Goal: Task Accomplishment & Management: Manage account settings

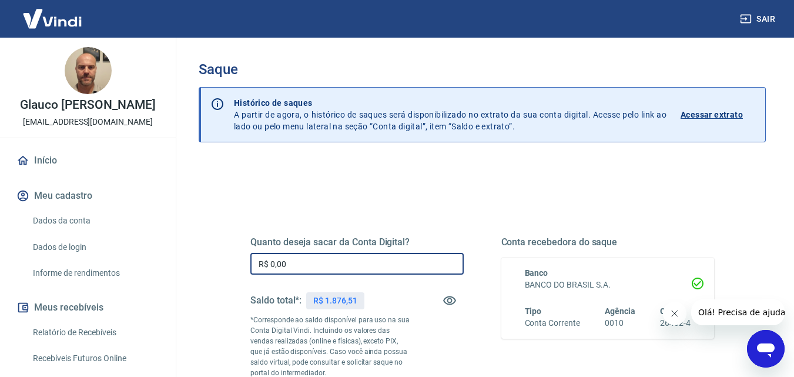
drag, startPoint x: 326, startPoint y: 263, endPoint x: 250, endPoint y: 260, distance: 76.4
click at [250, 260] on div "Quanto deseja sacar da Conta Digital? R$ 0,00 ​ Saldo total*: R$ 1.876,51 *Corr…" at bounding box center [482, 326] width 492 height 284
type input "R$ 1.500,00"
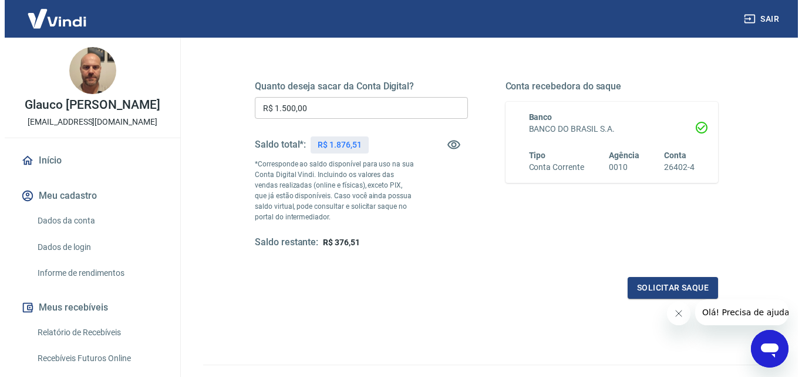
scroll to position [176, 0]
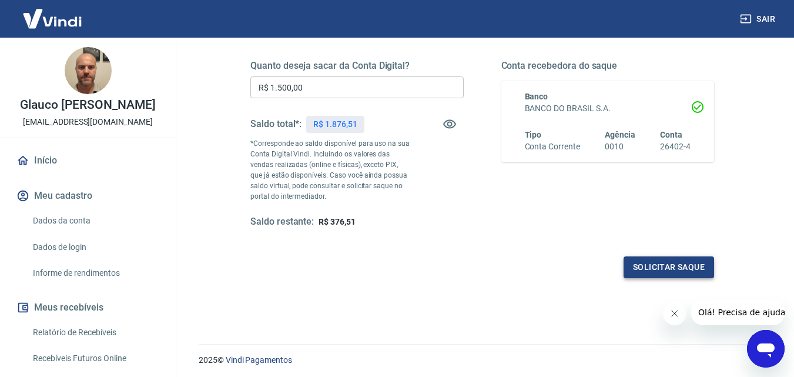
click at [643, 272] on button "Solicitar saque" at bounding box center [668, 267] width 90 height 22
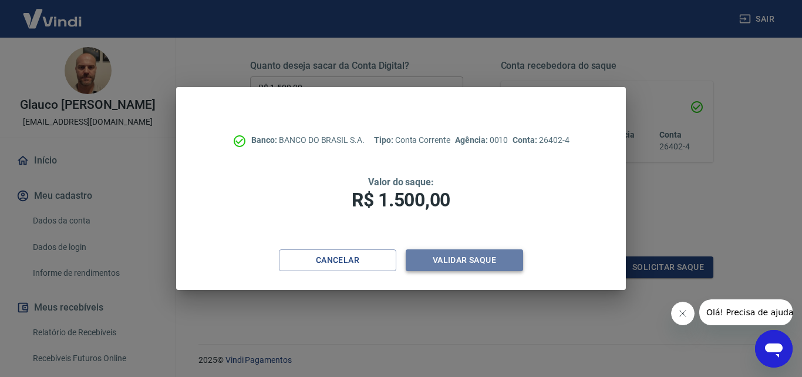
click at [486, 254] on button "Validar saque" at bounding box center [464, 260] width 117 height 22
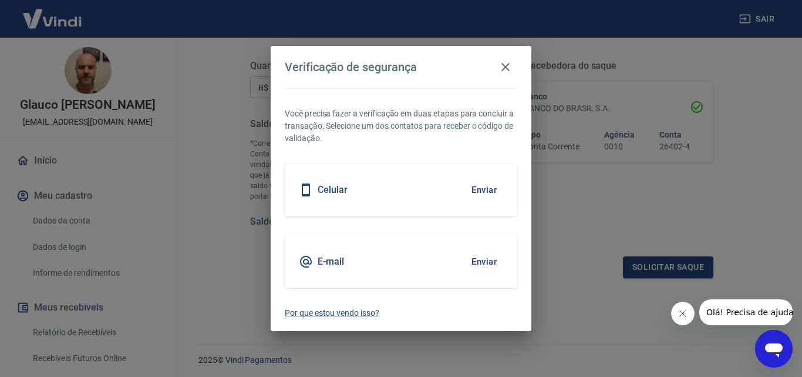
click at [485, 186] on button "Enviar" at bounding box center [484, 189] width 38 height 25
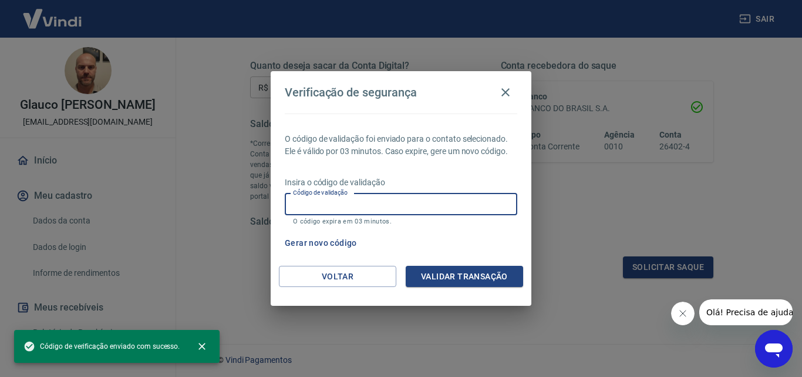
click at [353, 201] on div "Código de validação Código de validação O código expira em 03 minutos." at bounding box center [401, 209] width 233 height 32
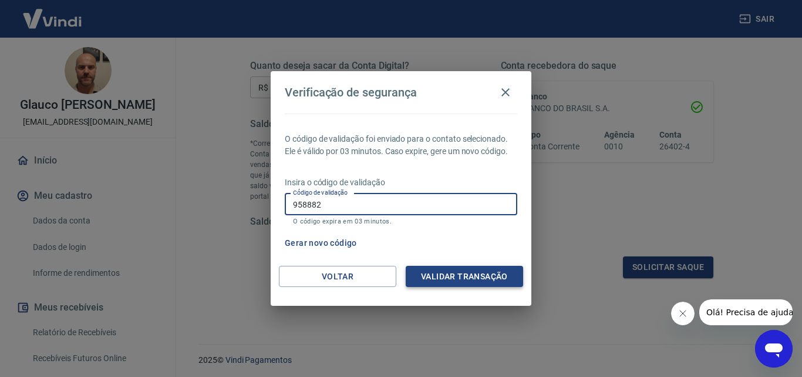
type input "958882"
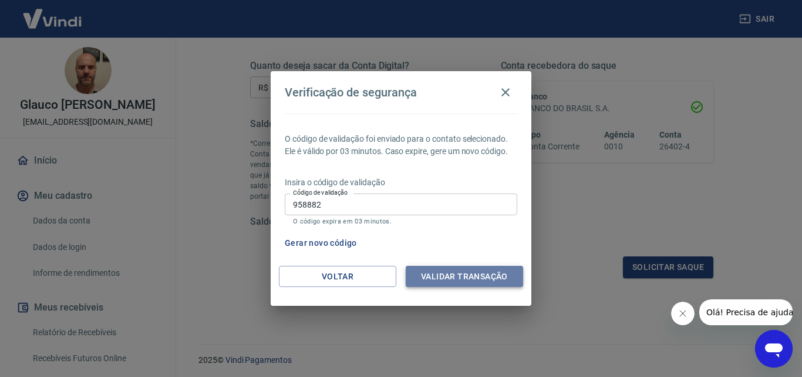
click at [476, 279] on button "Validar transação" at bounding box center [464, 277] width 117 height 22
